Goal: Communication & Community: Answer question/provide support

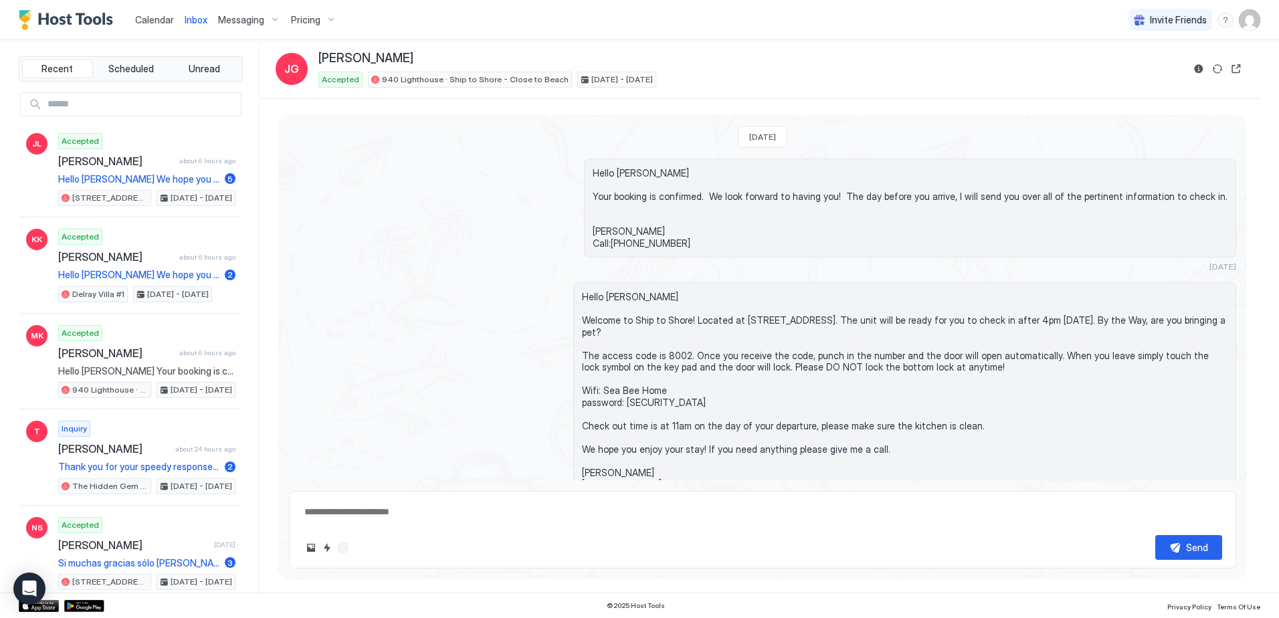
scroll to position [76, 0]
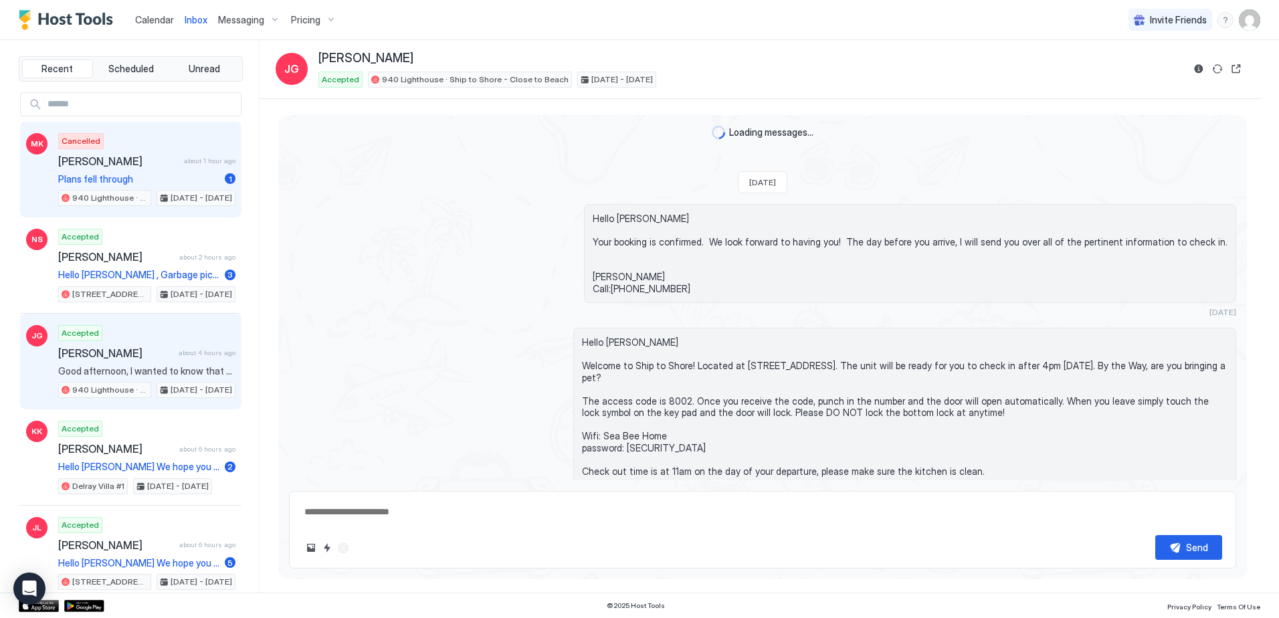
scroll to position [381, 0]
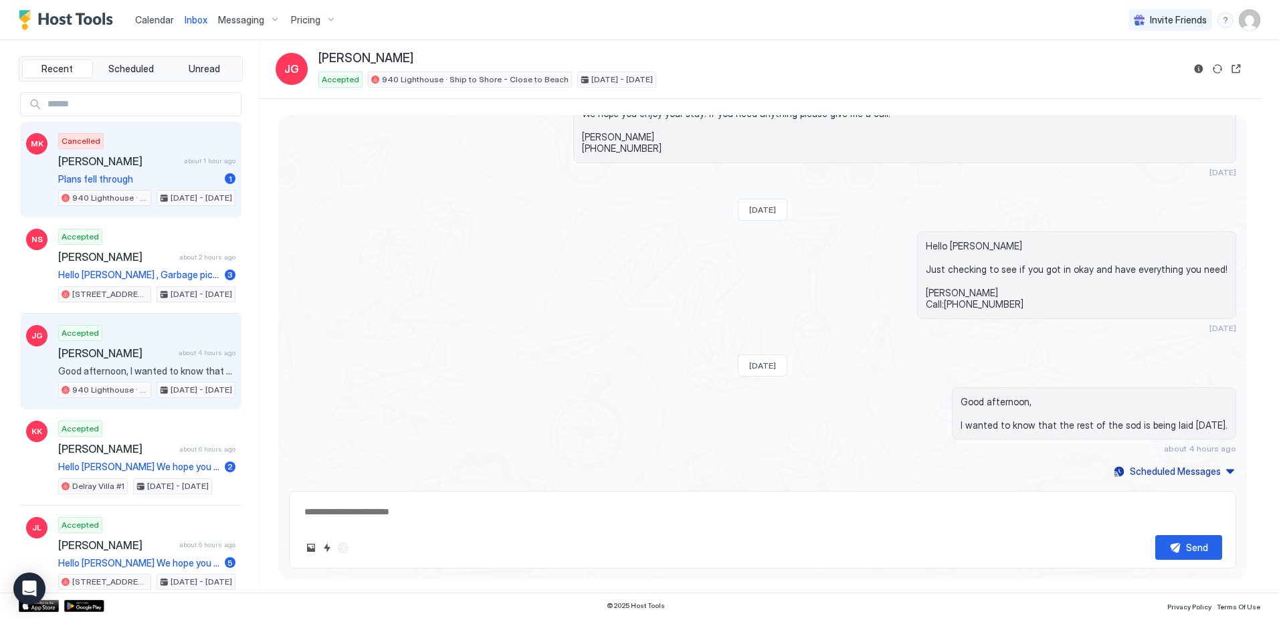
click at [142, 166] on span "[PERSON_NAME]" at bounding box center [118, 161] width 120 height 13
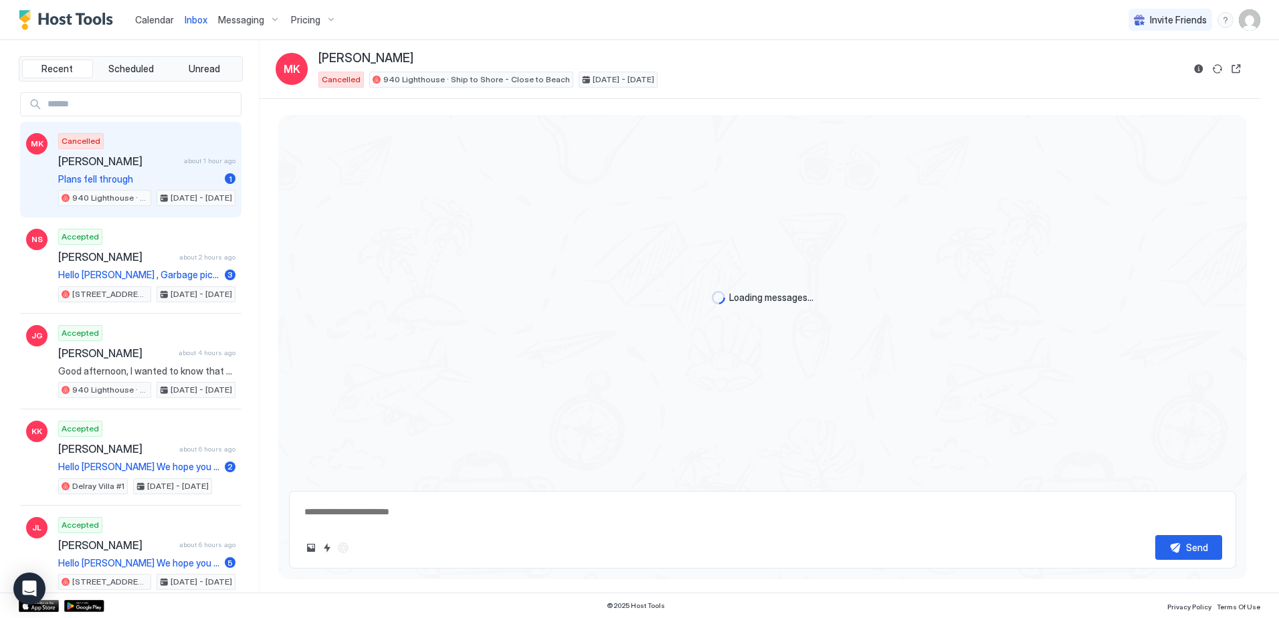
click at [142, 166] on span "[PERSON_NAME]" at bounding box center [118, 161] width 120 height 13
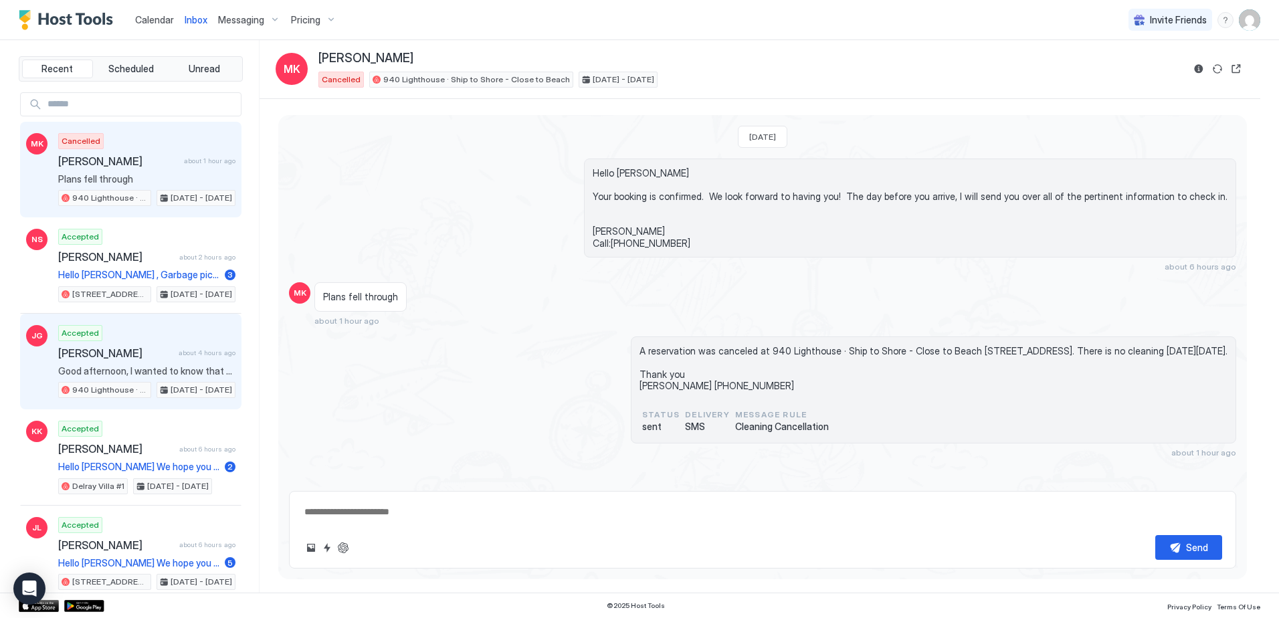
click at [115, 369] on span "Good afternoon, I wanted to know that the rest of the sod is being laid [DATE]." at bounding box center [146, 371] width 177 height 12
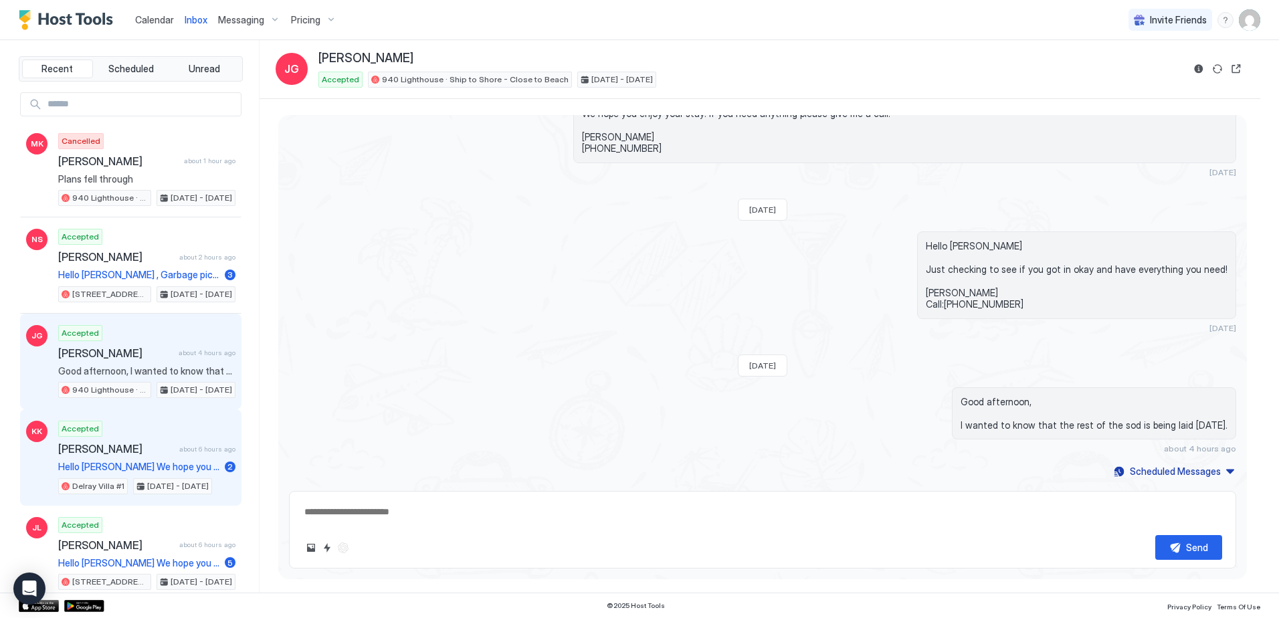
click at [193, 455] on div "[PERSON_NAME] about 6 hours ago" at bounding box center [146, 448] width 177 height 13
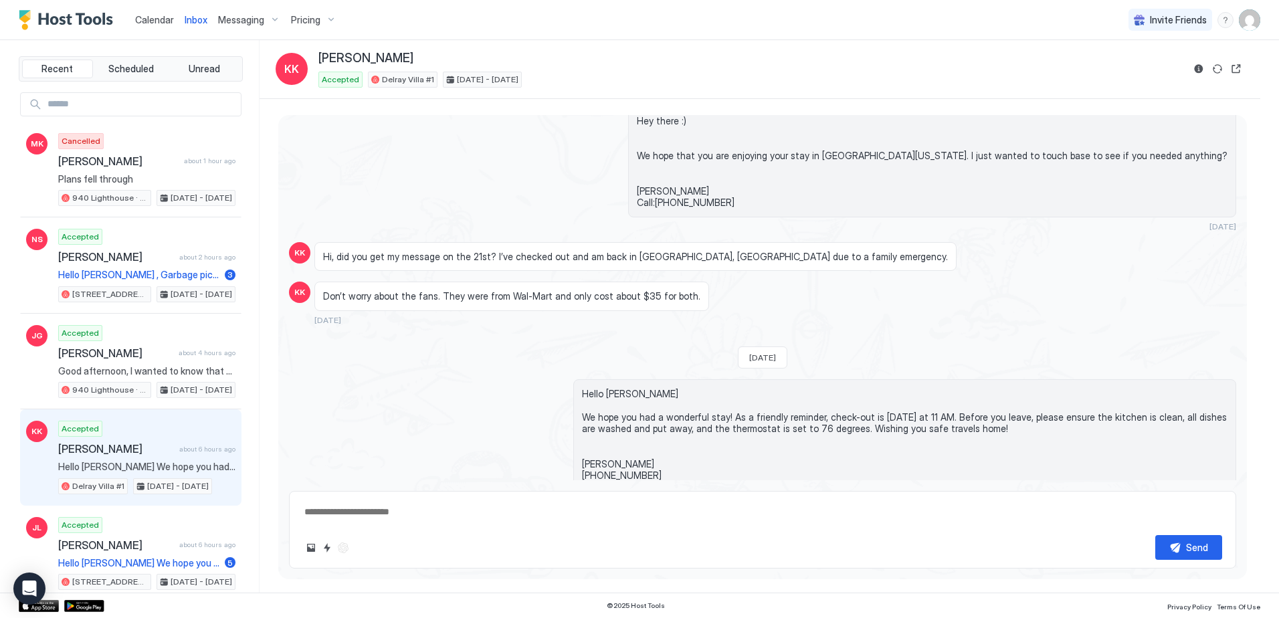
scroll to position [2934, 0]
type textarea "*"
